Goal: Information Seeking & Learning: Learn about a topic

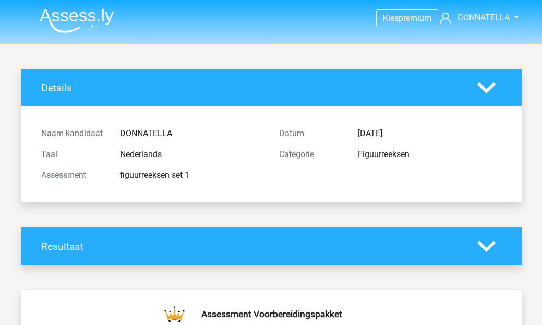
scroll to position [146, 0]
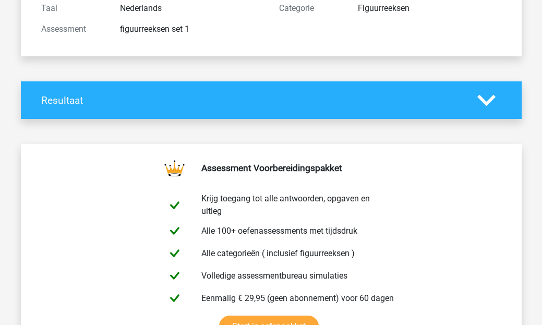
click at [486, 103] on polygon at bounding box center [486, 99] width 18 height 11
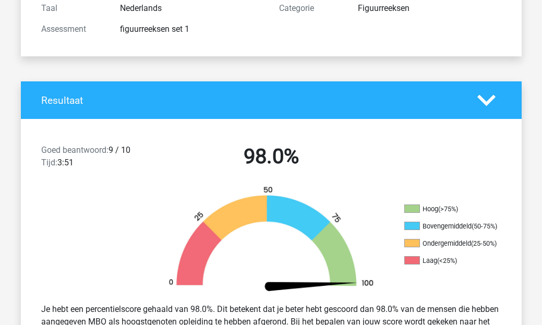
click at [489, 103] on polygon at bounding box center [486, 99] width 18 height 11
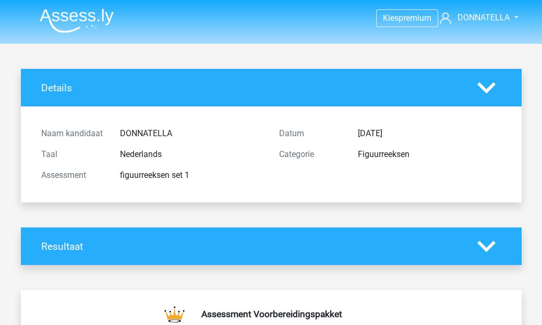
scroll to position [0, 0]
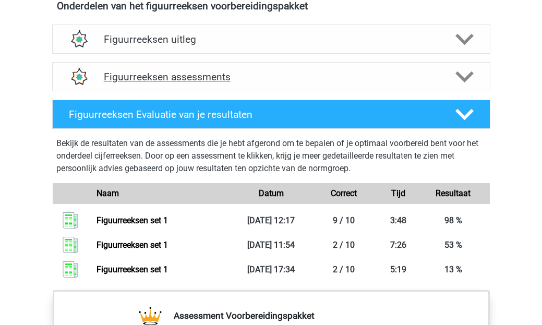
scroll to position [661, 0]
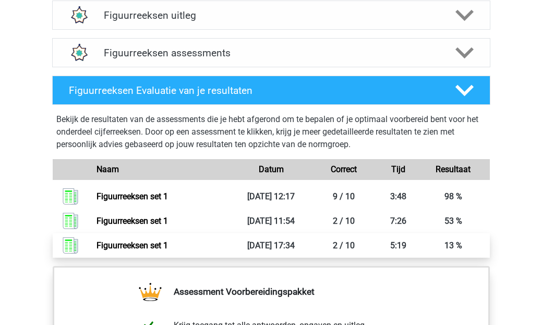
click at [168, 241] on link "Figuurreeksen set 1" at bounding box center [131, 245] width 71 height 10
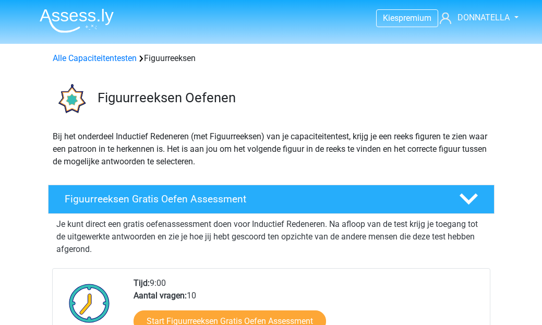
scroll to position [0, 0]
click at [224, 199] on h4 "Figuurreeksen Gratis Oefen Assessment" at bounding box center [253, 199] width 377 height 12
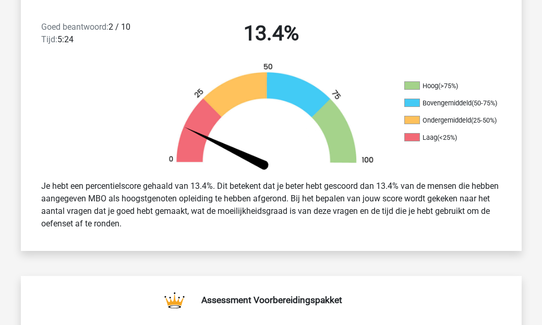
scroll to position [269, 0]
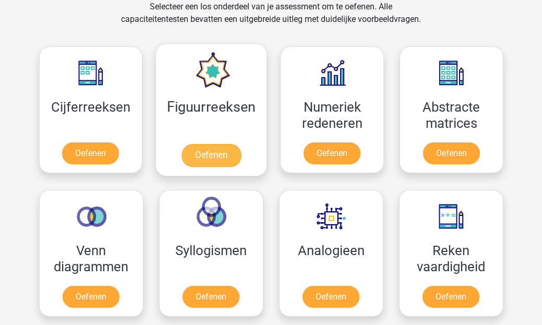
scroll to position [443, 0]
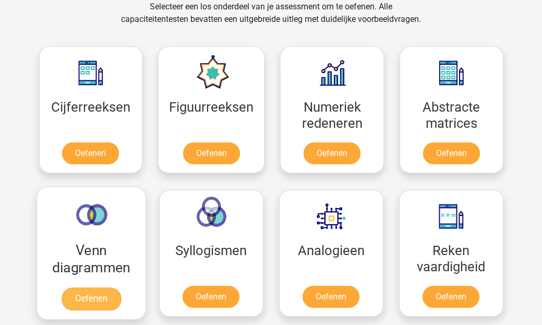
click at [91, 296] on link "Oefenen" at bounding box center [90, 298] width 59 height 23
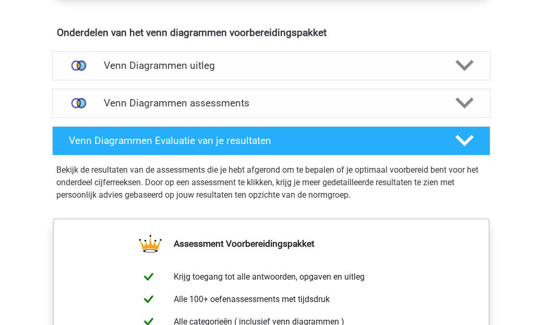
scroll to position [609, 0]
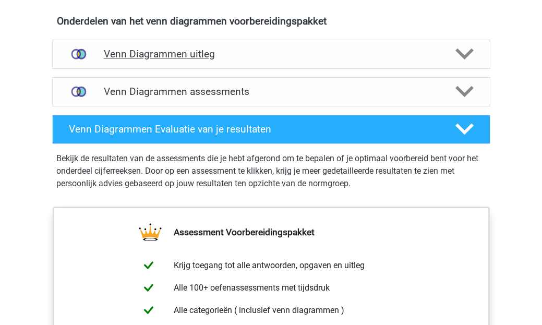
click at [465, 50] on icon at bounding box center [464, 54] width 18 height 18
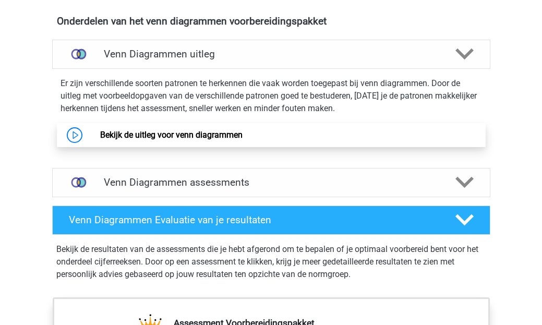
click at [187, 135] on link "Bekijk de uitleg voor venn diagrammen" at bounding box center [171, 135] width 142 height 10
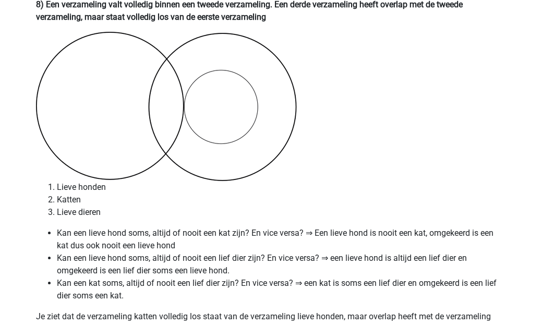
scroll to position [3282, 0]
